Goal: Information Seeking & Learning: Learn about a topic

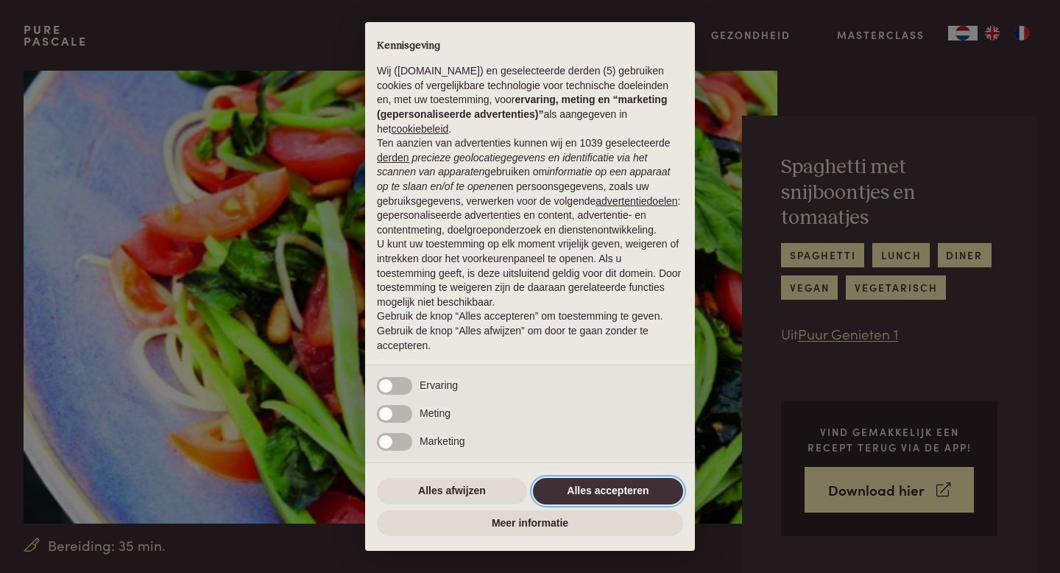
click at [559, 495] on button "Alles accepteren" at bounding box center [608, 491] width 150 height 27
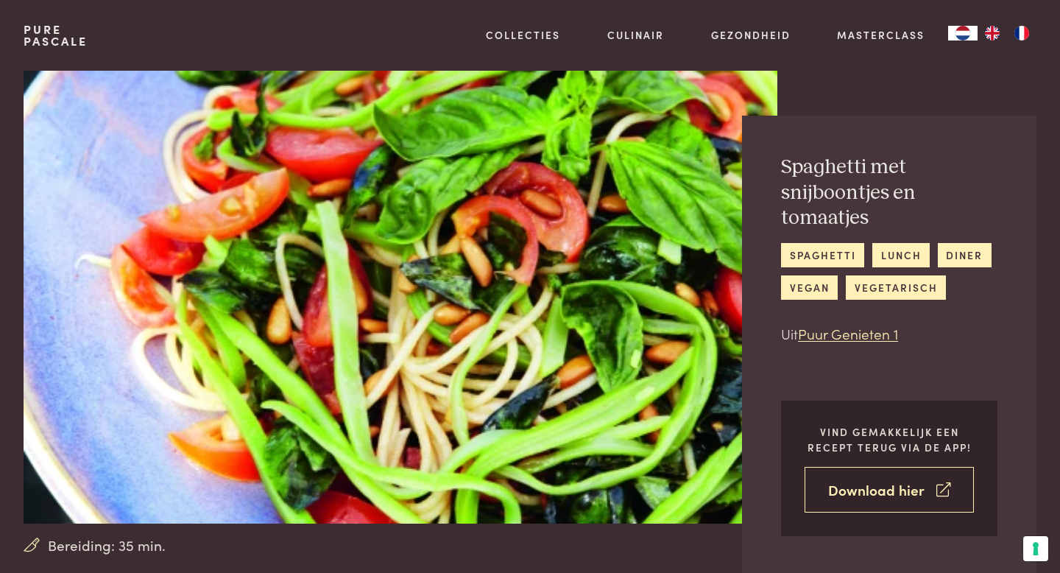
click at [937, 490] on icon at bounding box center [944, 489] width 14 height 21
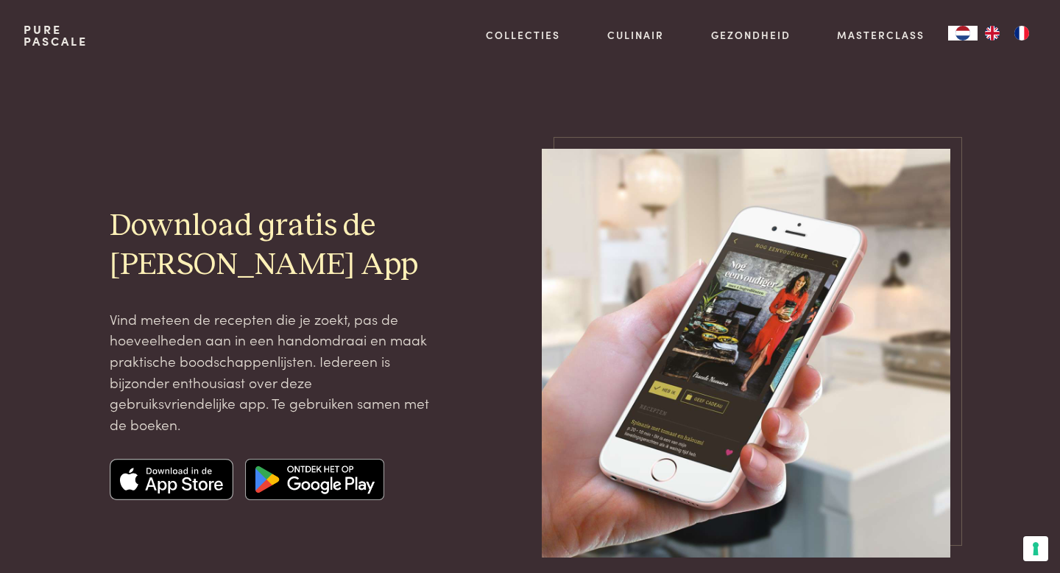
click at [203, 482] on img at bounding box center [172, 479] width 124 height 41
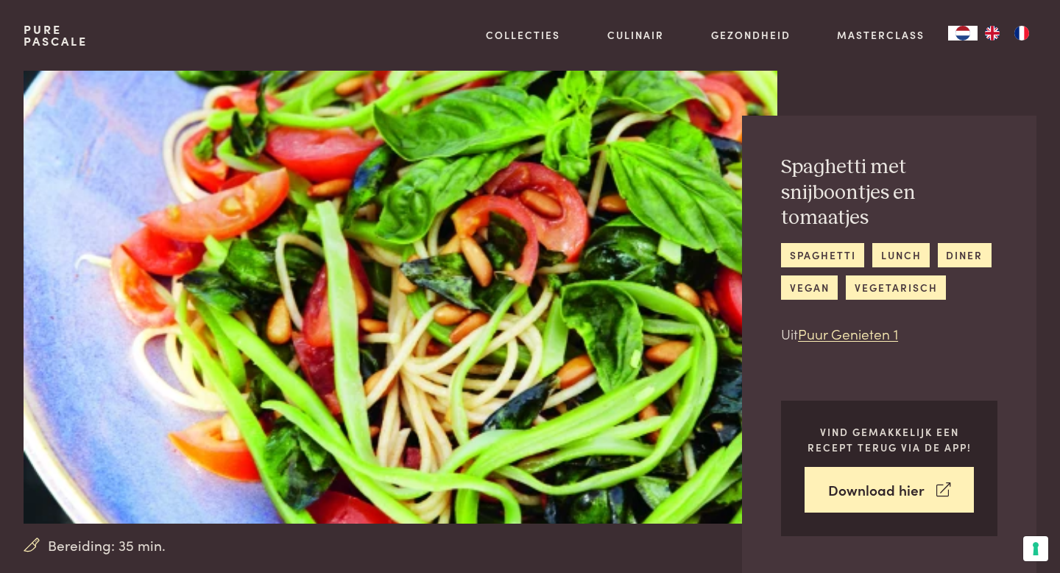
click at [153, 257] on img at bounding box center [401, 297] width 754 height 453
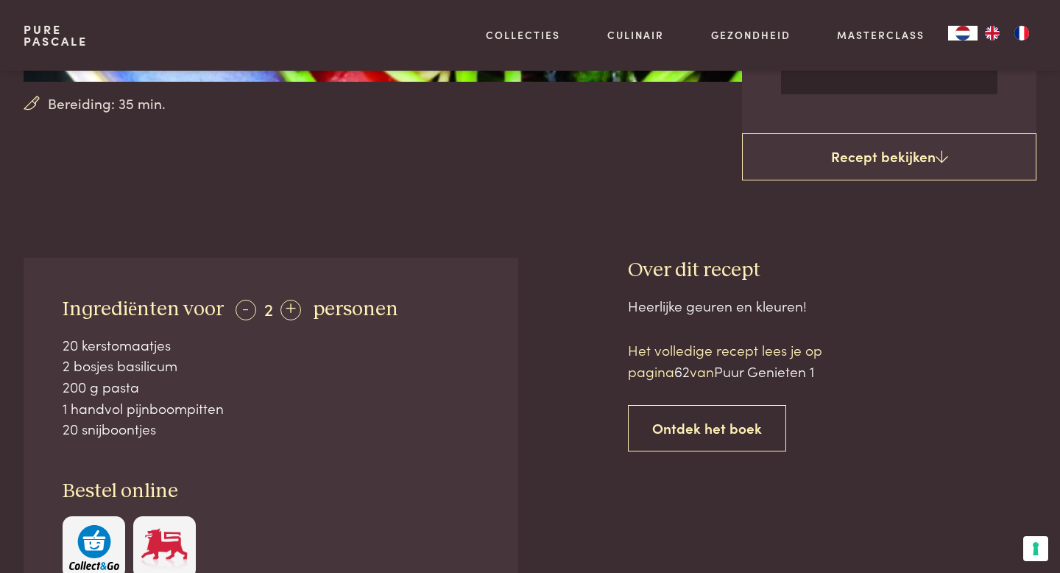
scroll to position [471, 0]
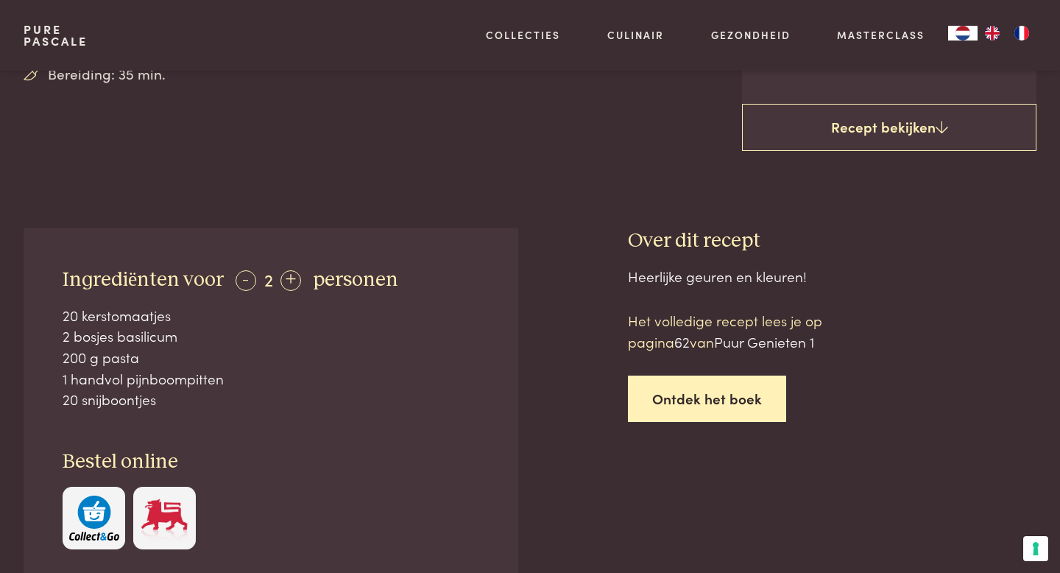
click at [683, 398] on link "Ontdek het boek" at bounding box center [707, 398] width 158 height 46
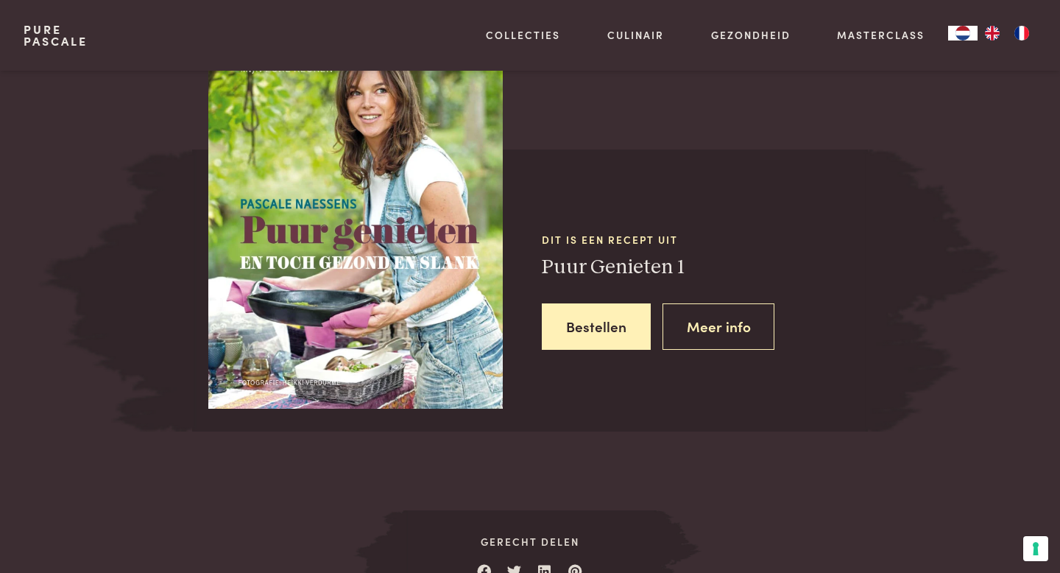
scroll to position [1315, 0]
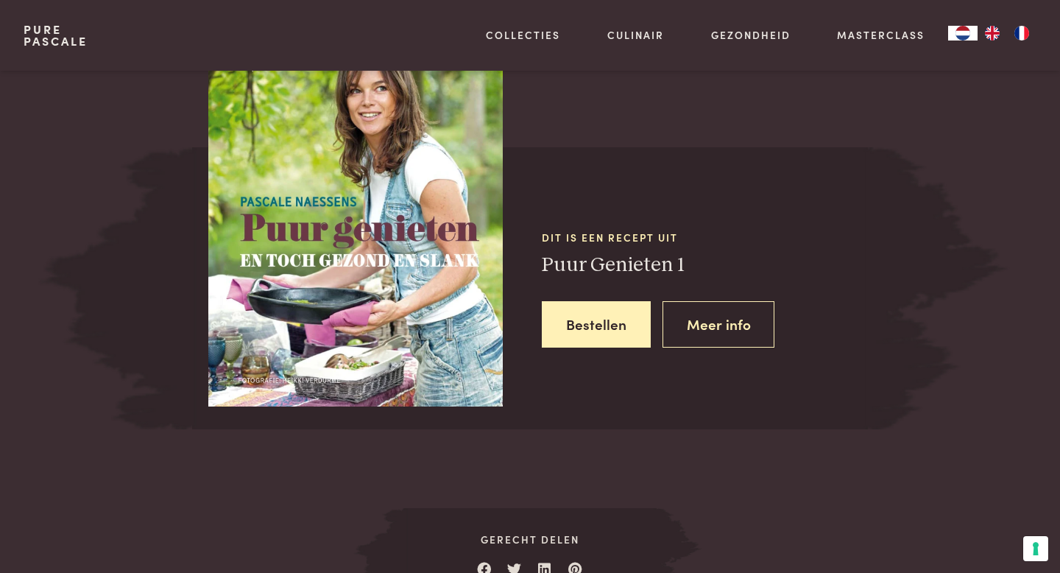
click at [679, 426] on div "Dit is een recept uit Puur Genieten 1 Bestellen Meer info" at bounding box center [530, 288] width 676 height 282
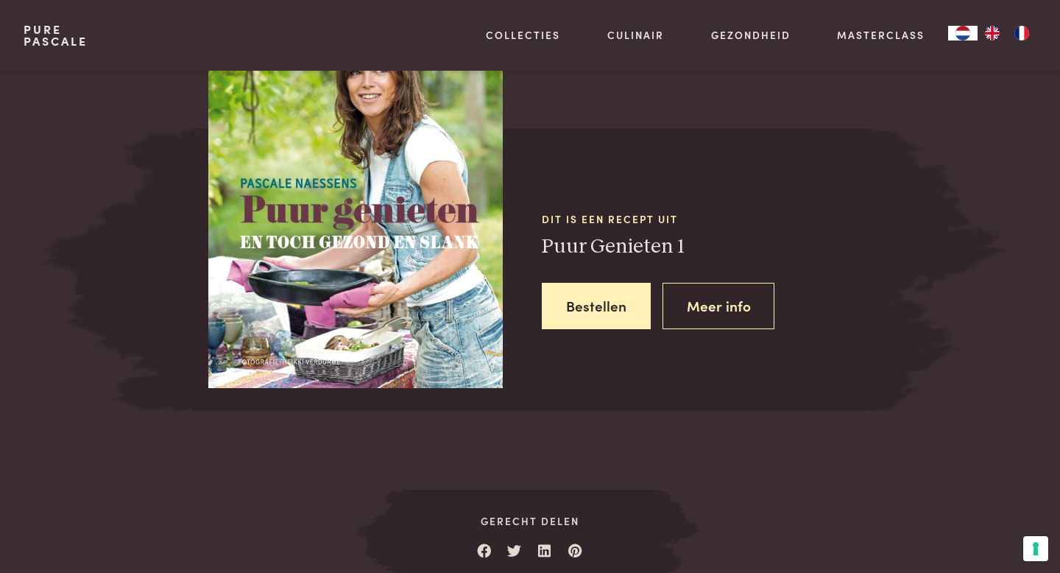
scroll to position [1315, 0]
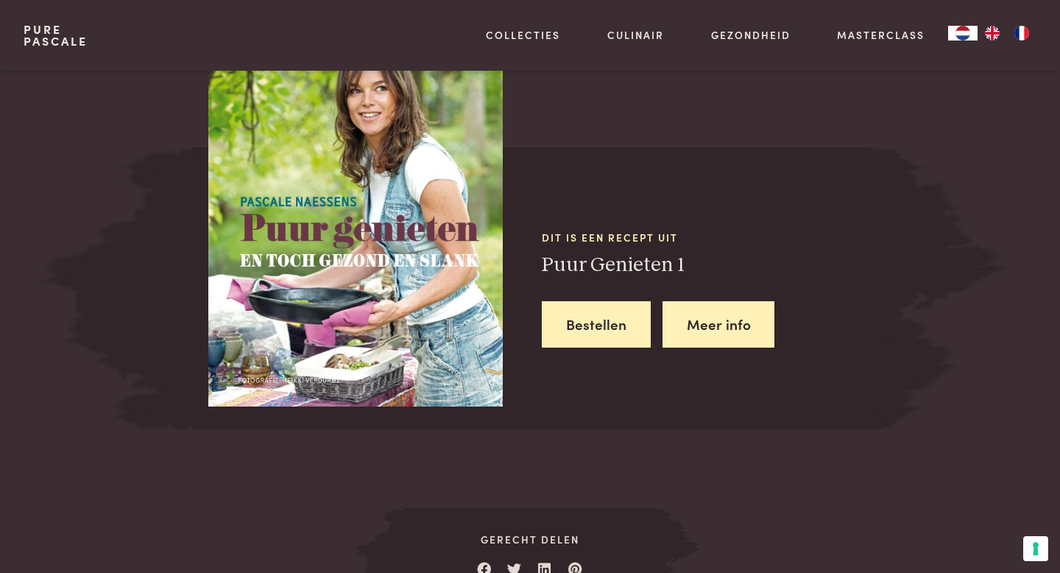
click at [728, 334] on link "Meer info" at bounding box center [719, 324] width 113 height 46
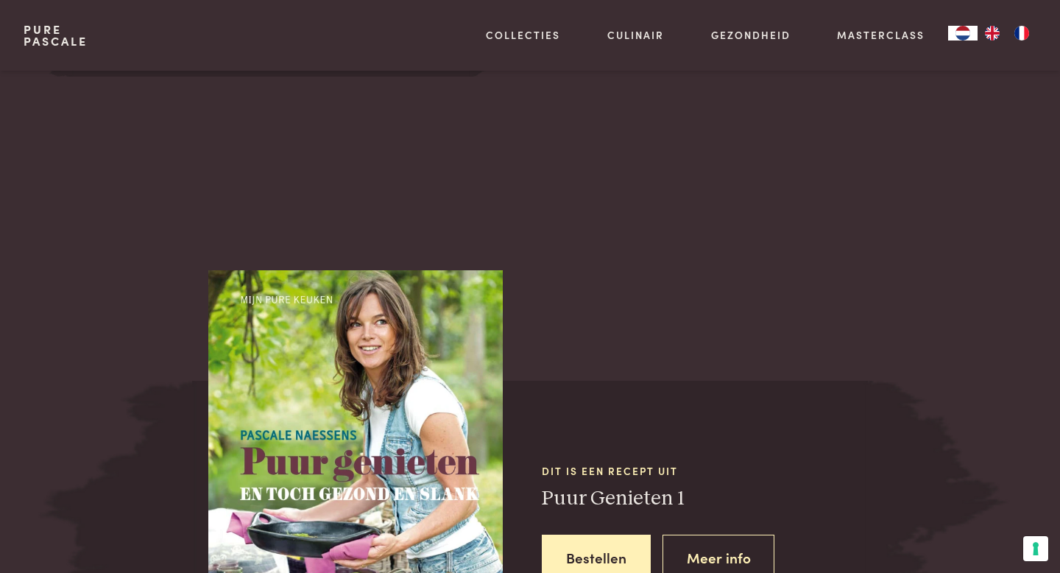
scroll to position [1079, 0]
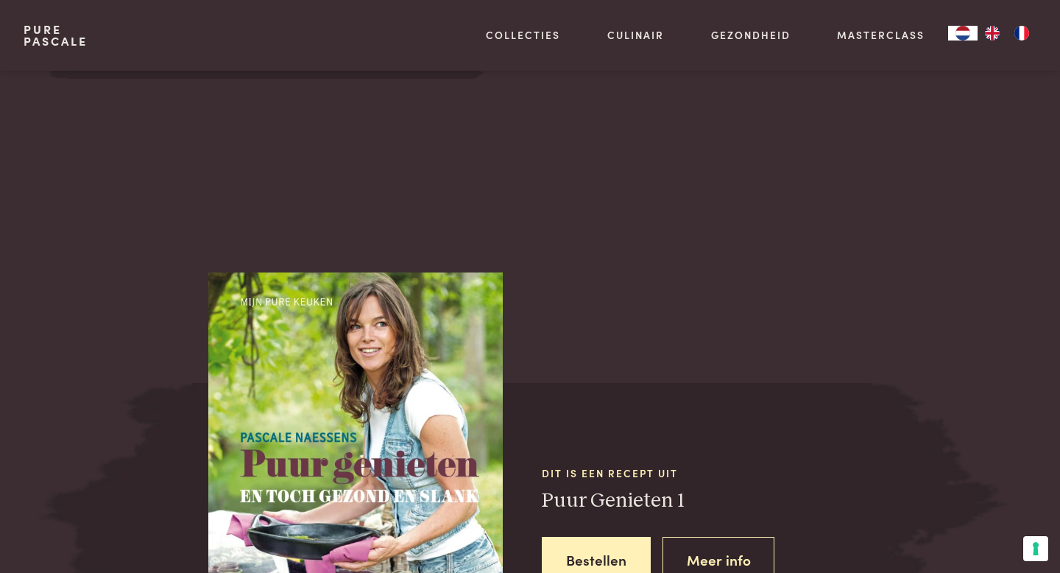
scroll to position [1315, 0]
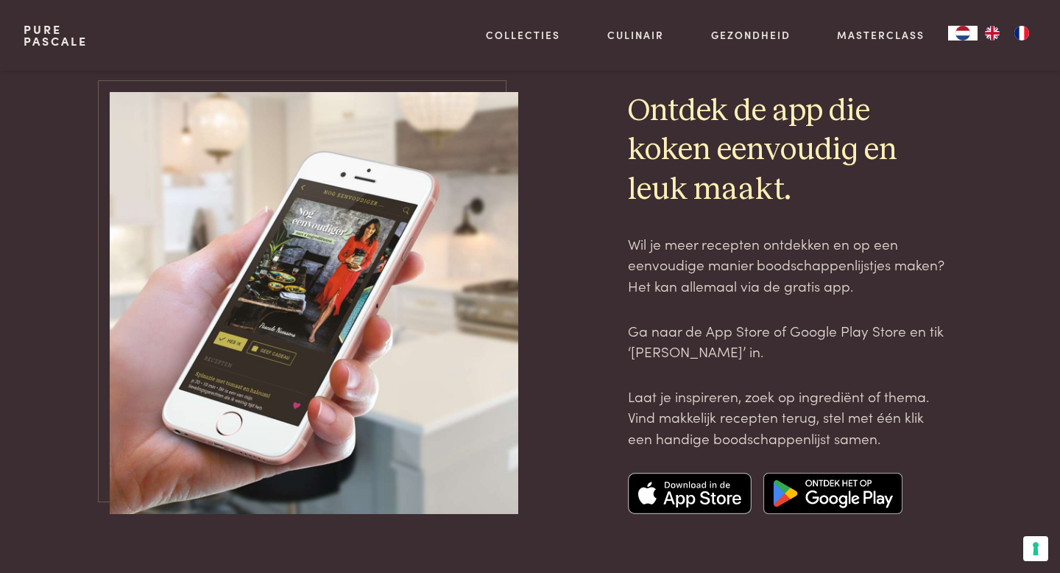
scroll to position [4123, 0]
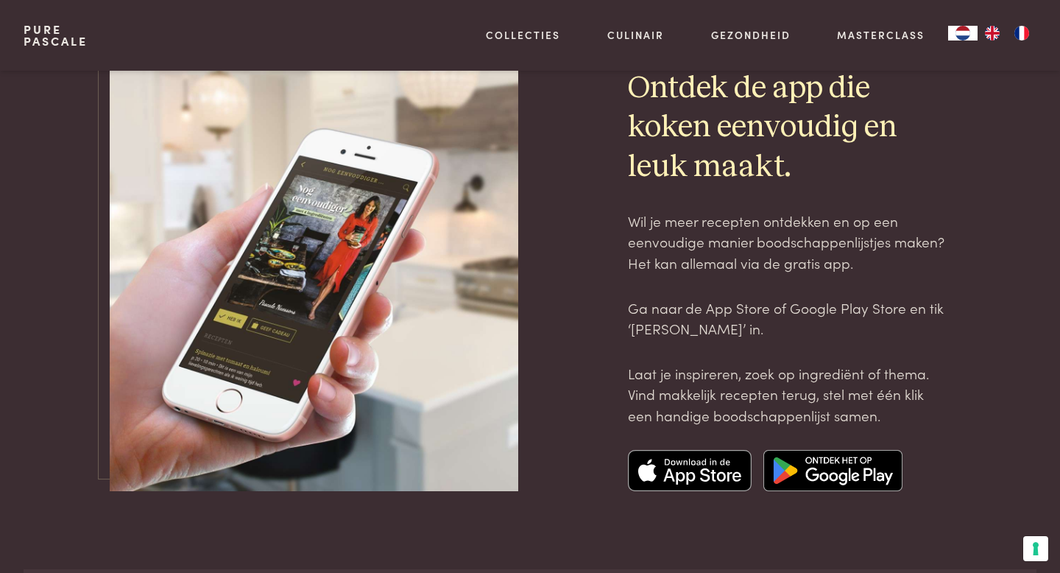
click at [826, 473] on img at bounding box center [832, 470] width 139 height 41
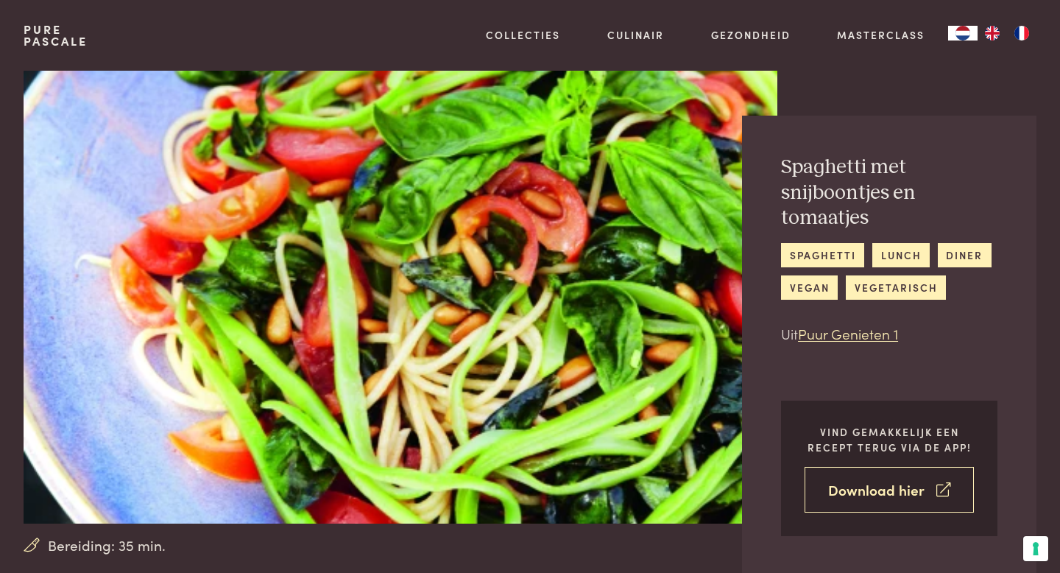
click at [944, 486] on icon at bounding box center [944, 489] width 14 height 21
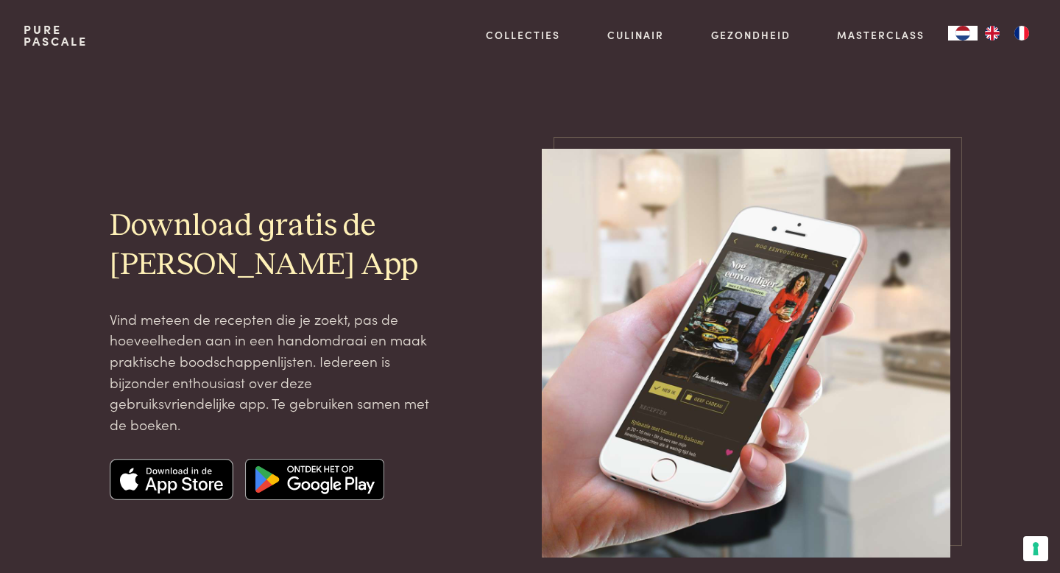
click at [182, 473] on img at bounding box center [172, 479] width 124 height 41
click at [173, 481] on img at bounding box center [172, 479] width 124 height 41
